Goal: Find contact information: Find contact information

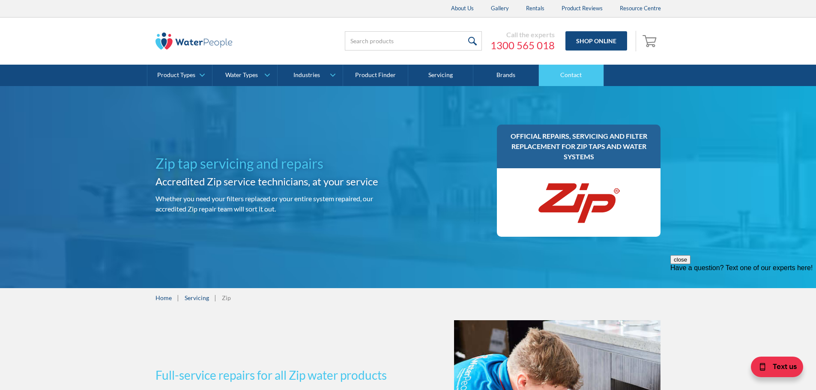
click at [580, 82] on link "Contact" at bounding box center [571, 75] width 65 height 21
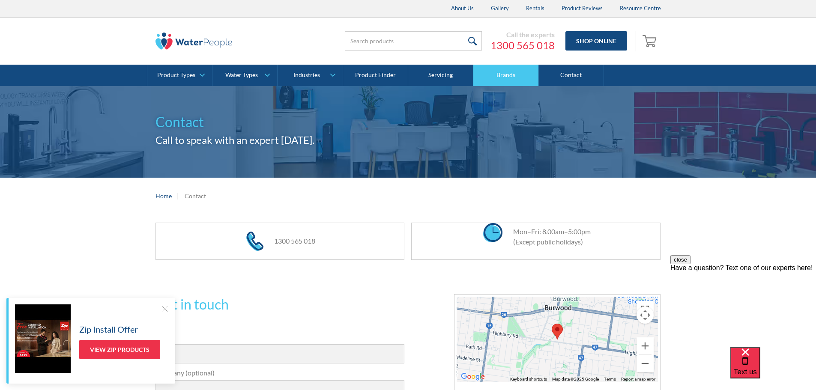
click at [498, 76] on link "Brands" at bounding box center [505, 75] width 65 height 21
